Goal: Task Accomplishment & Management: Manage account settings

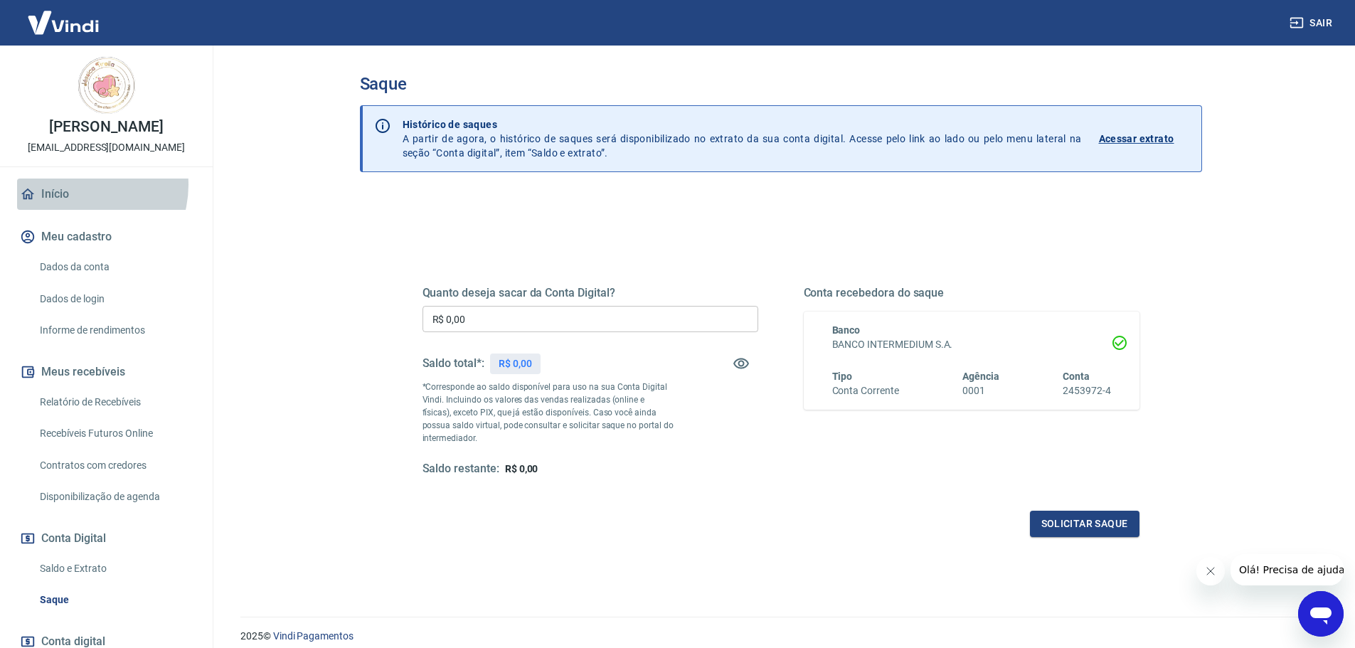
click at [78, 185] on link "Início" at bounding box center [106, 194] width 179 height 31
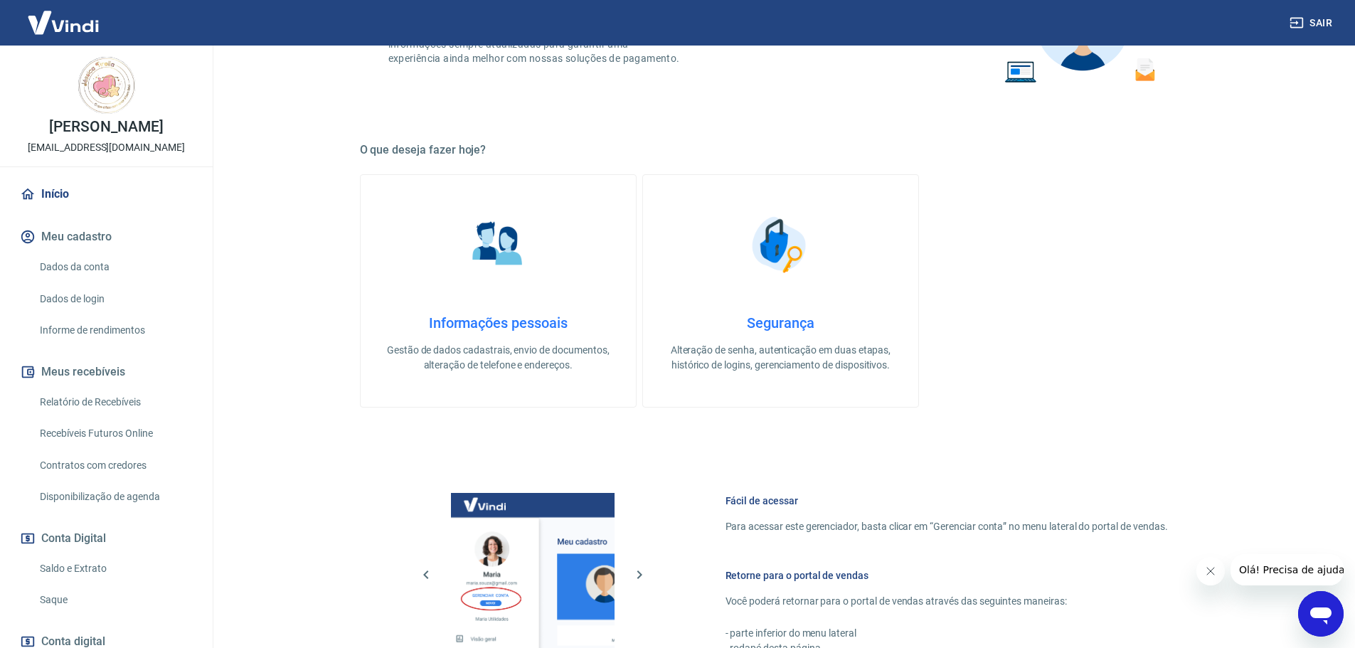
scroll to position [213, 0]
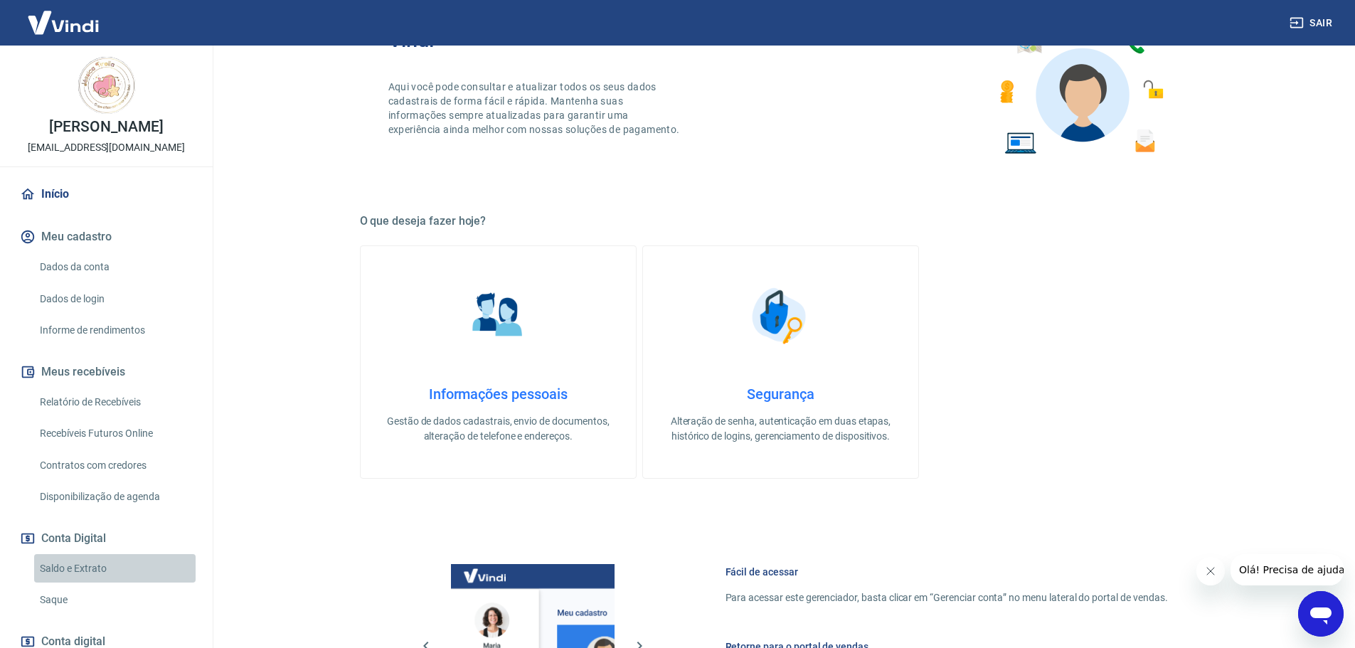
click at [134, 566] on link "Saldo e Extrato" at bounding box center [114, 568] width 161 height 29
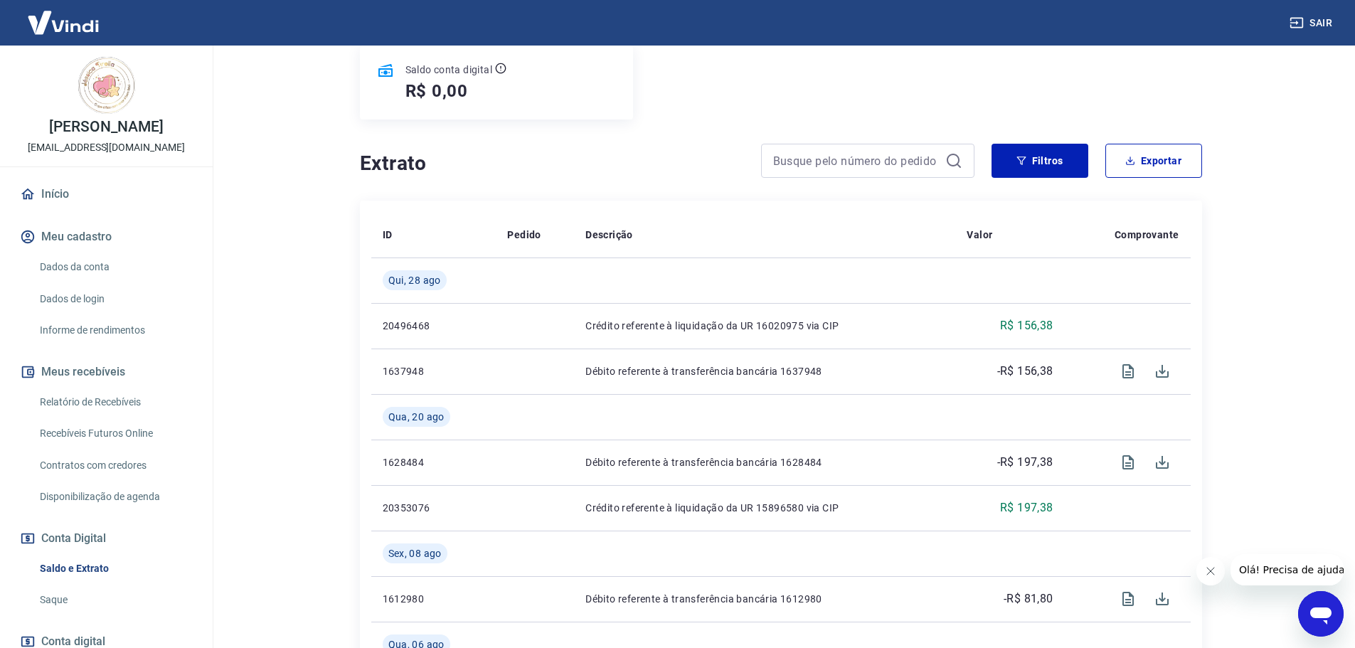
scroll to position [285, 0]
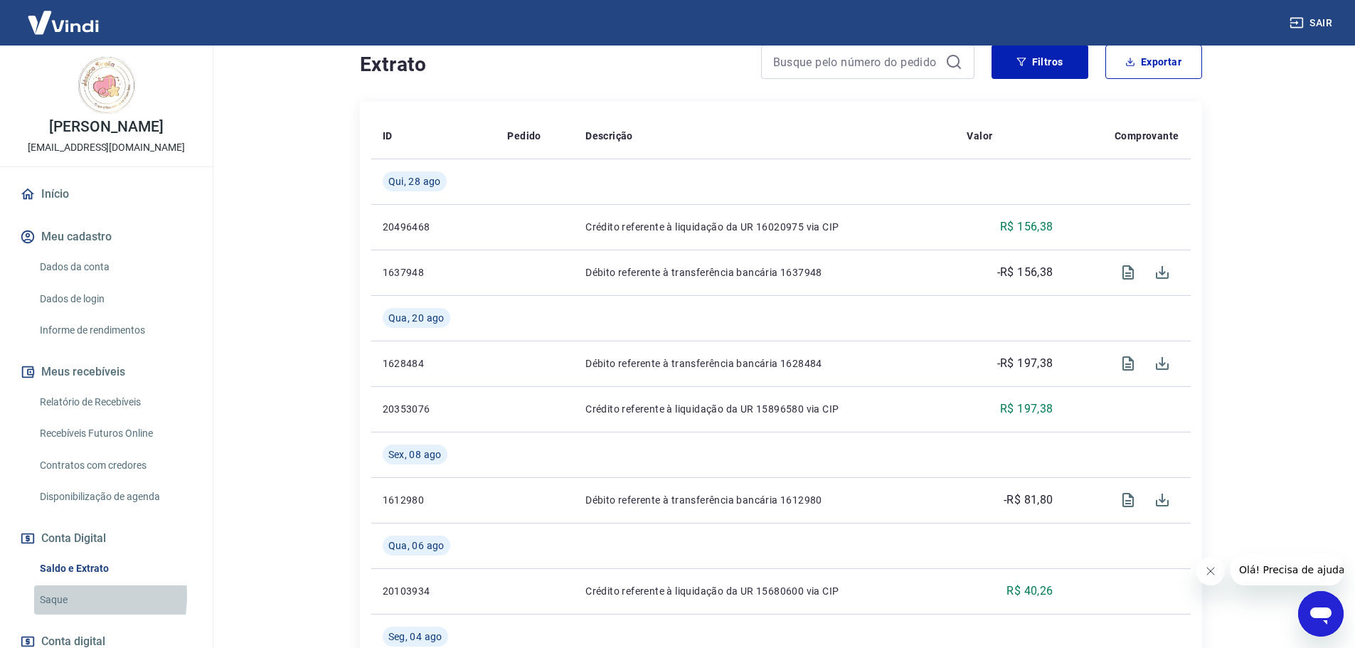
click at [41, 595] on link "Saque" at bounding box center [114, 599] width 161 height 29
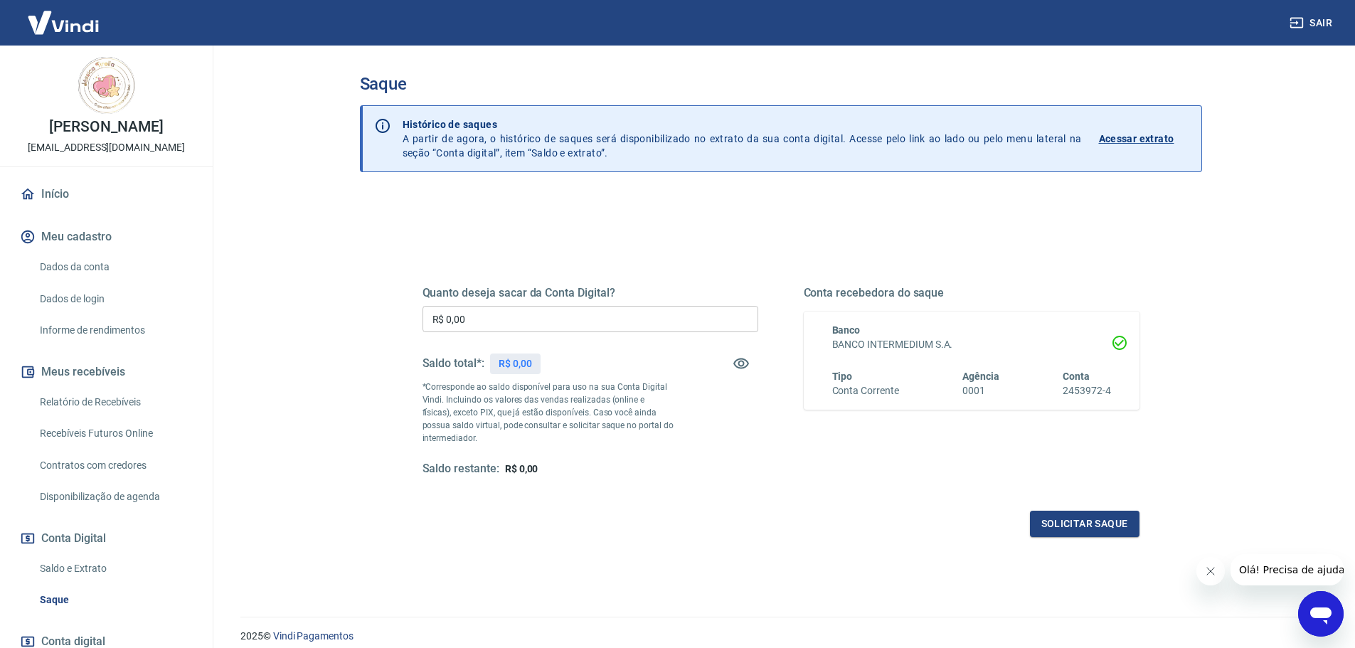
click at [688, 438] on div "Quanto deseja sacar da Conta Digital? R$ 0,00 ​ Saldo total*: R$ 0,00 *Correspo…" at bounding box center [591, 381] width 336 height 191
click at [484, 333] on div "Quanto deseja sacar da Conta Digital? R$ 0,00 ​ Saldo total*: R$ 0,00 *Correspo…" at bounding box center [591, 381] width 336 height 191
click at [55, 565] on link "Saldo e Extrato" at bounding box center [114, 568] width 161 height 29
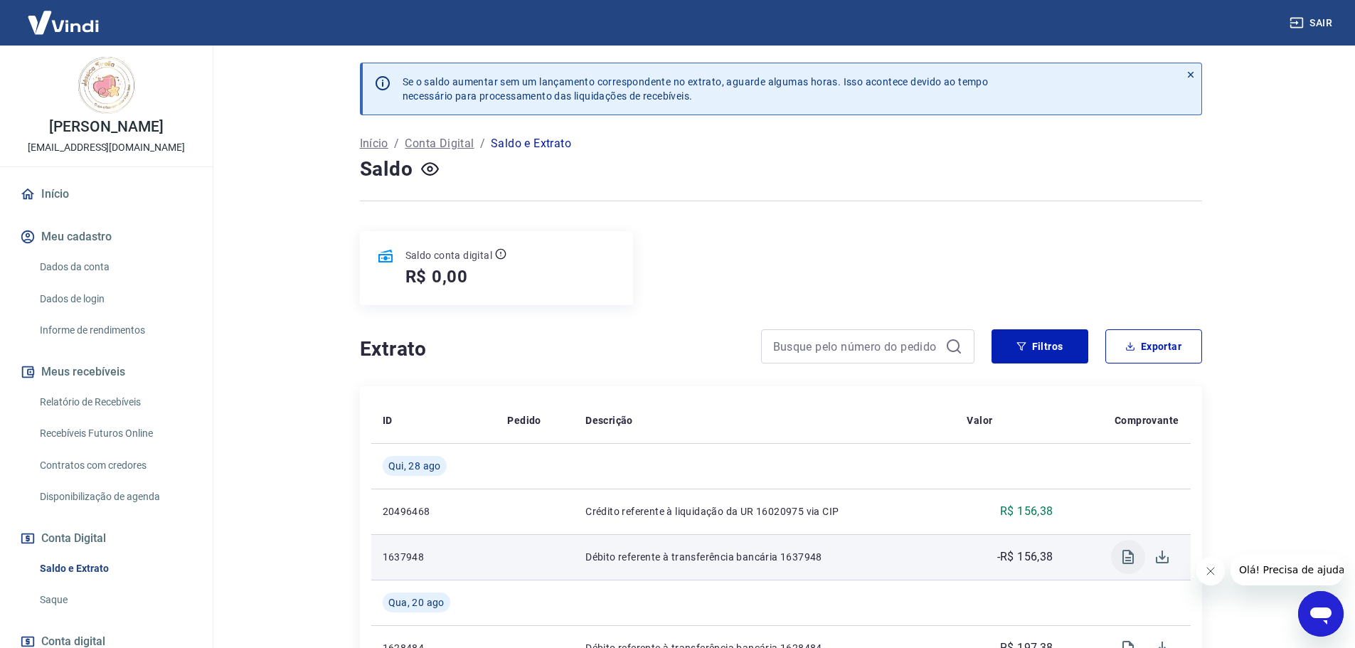
click at [1132, 557] on icon "Visualizar" at bounding box center [1128, 556] width 17 height 17
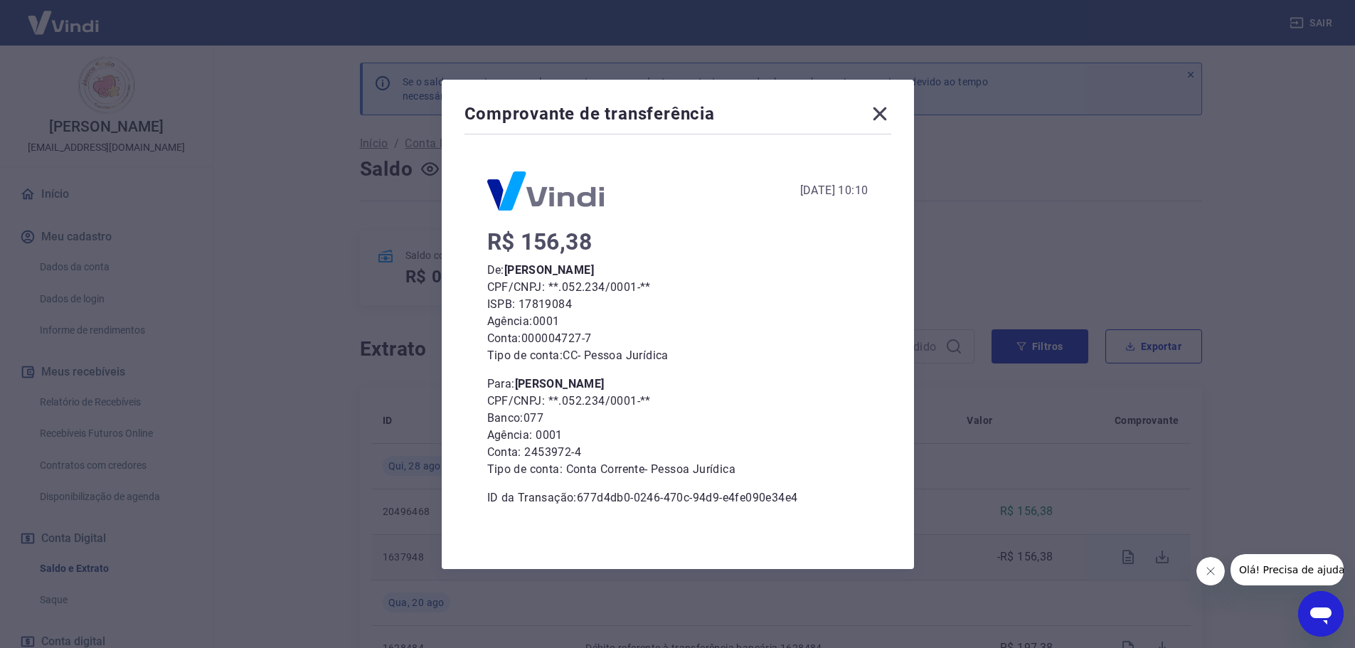
click at [867, 127] on div "Comprovante de transferência" at bounding box center [678, 116] width 427 height 28
click at [882, 117] on icon at bounding box center [880, 114] width 14 height 14
